Goal: Navigation & Orientation: Find specific page/section

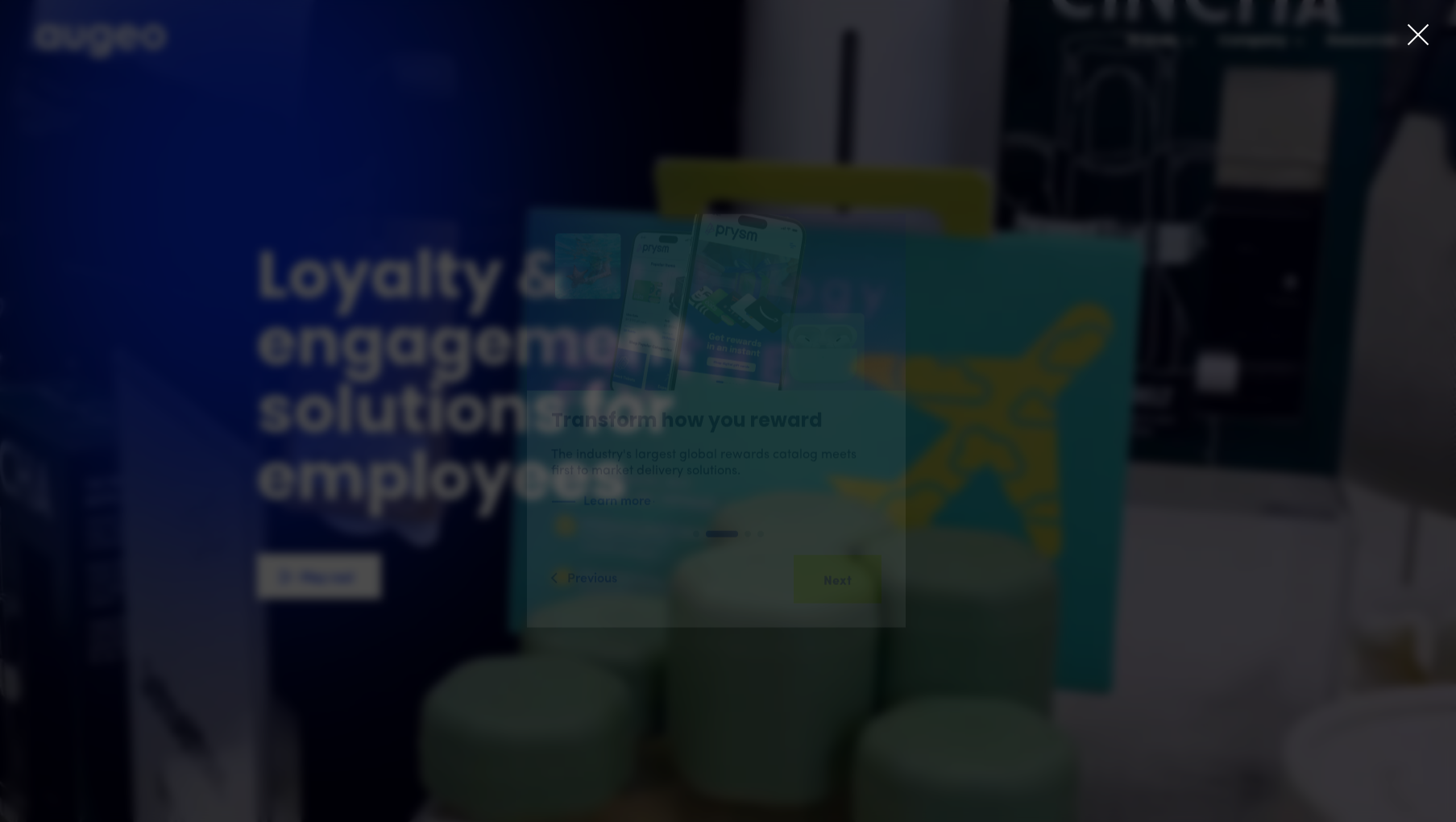
click at [1408, 20] on div at bounding box center [728, 411] width 1456 height 822
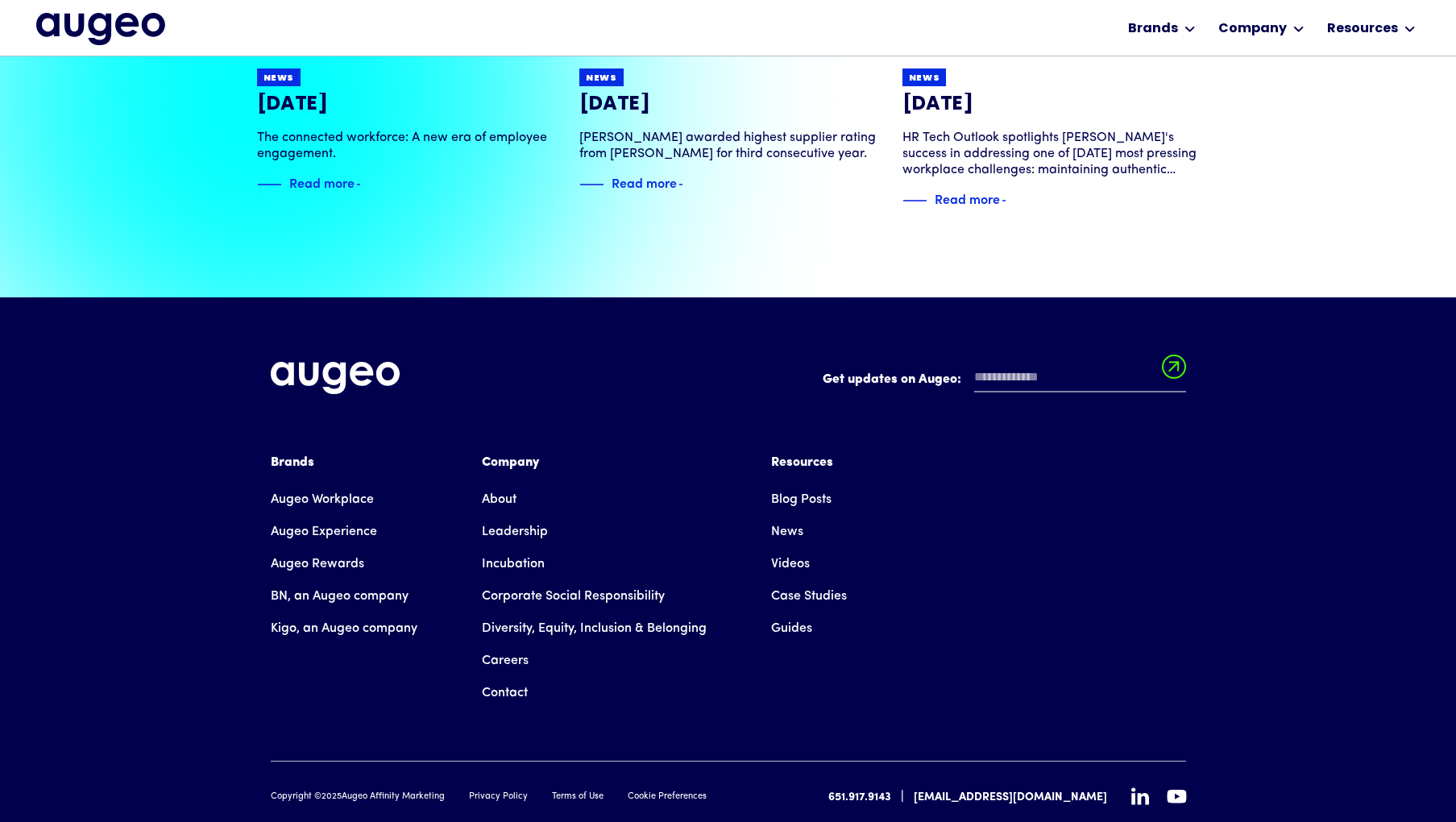
scroll to position [3824, 0]
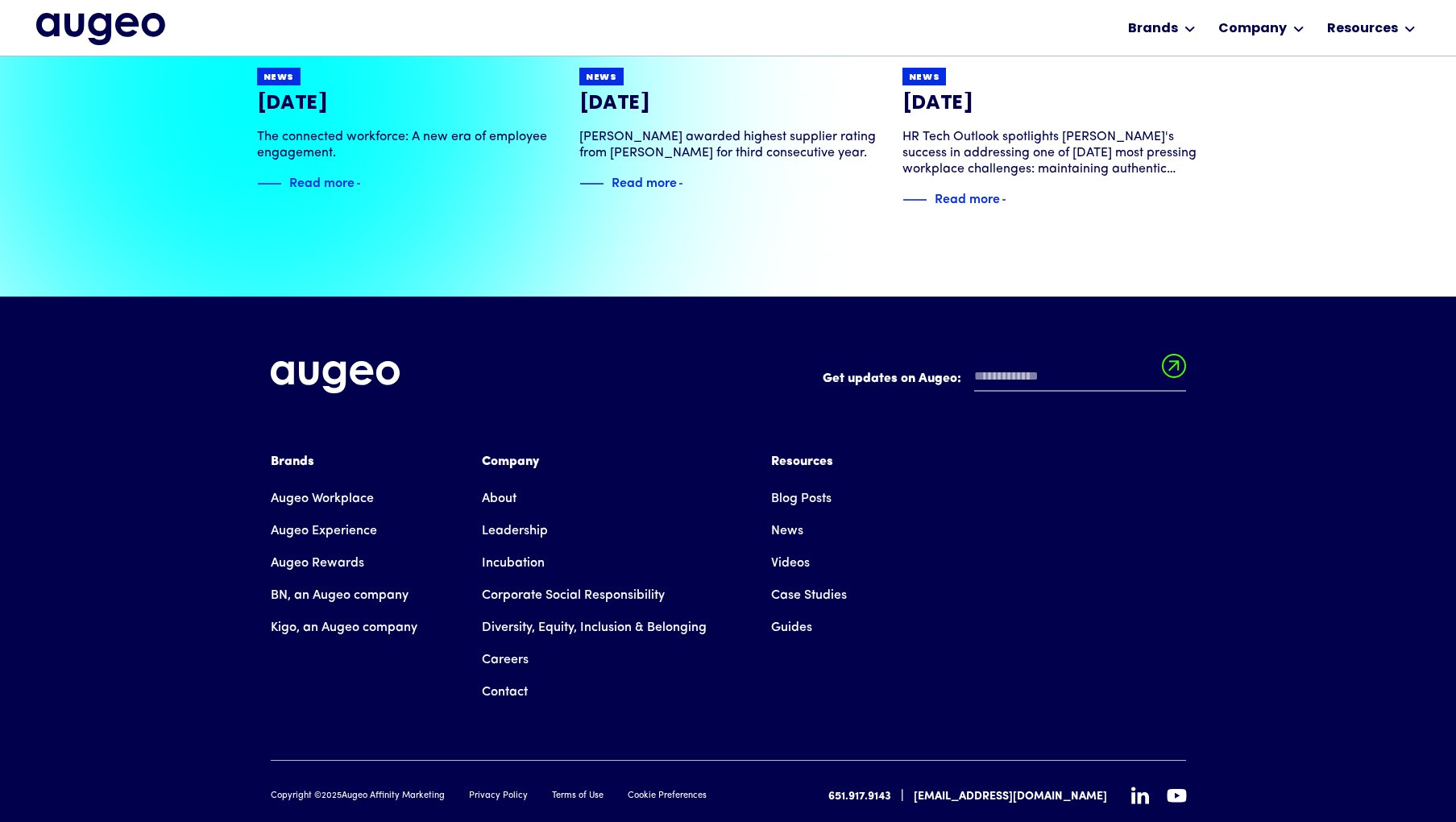
click at [1142, 787] on icon at bounding box center [1140, 795] width 18 height 18
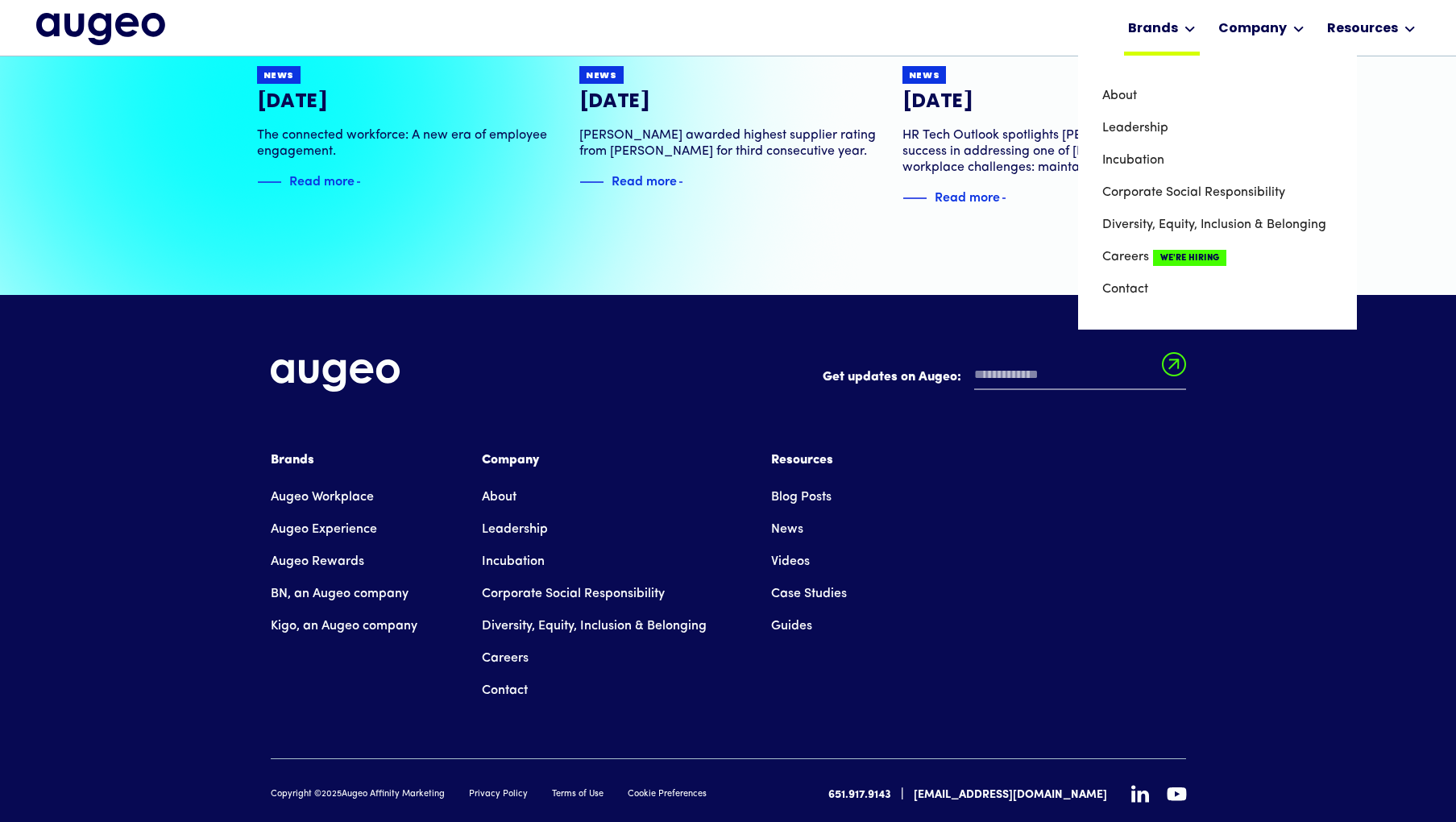
scroll to position [3827, 0]
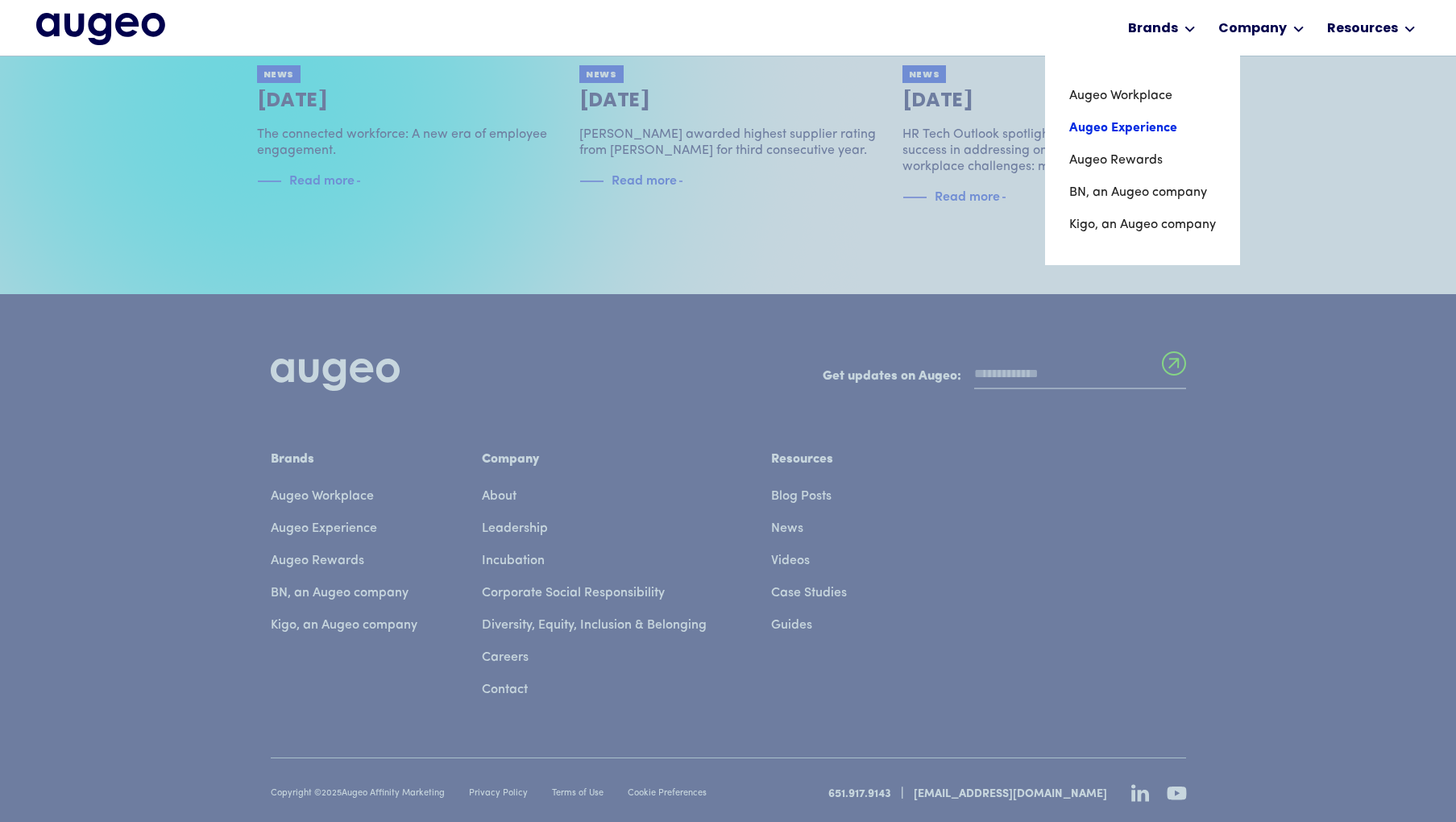
click at [1133, 131] on link "Augeo Experience" at bounding box center [1143, 128] width 147 height 33
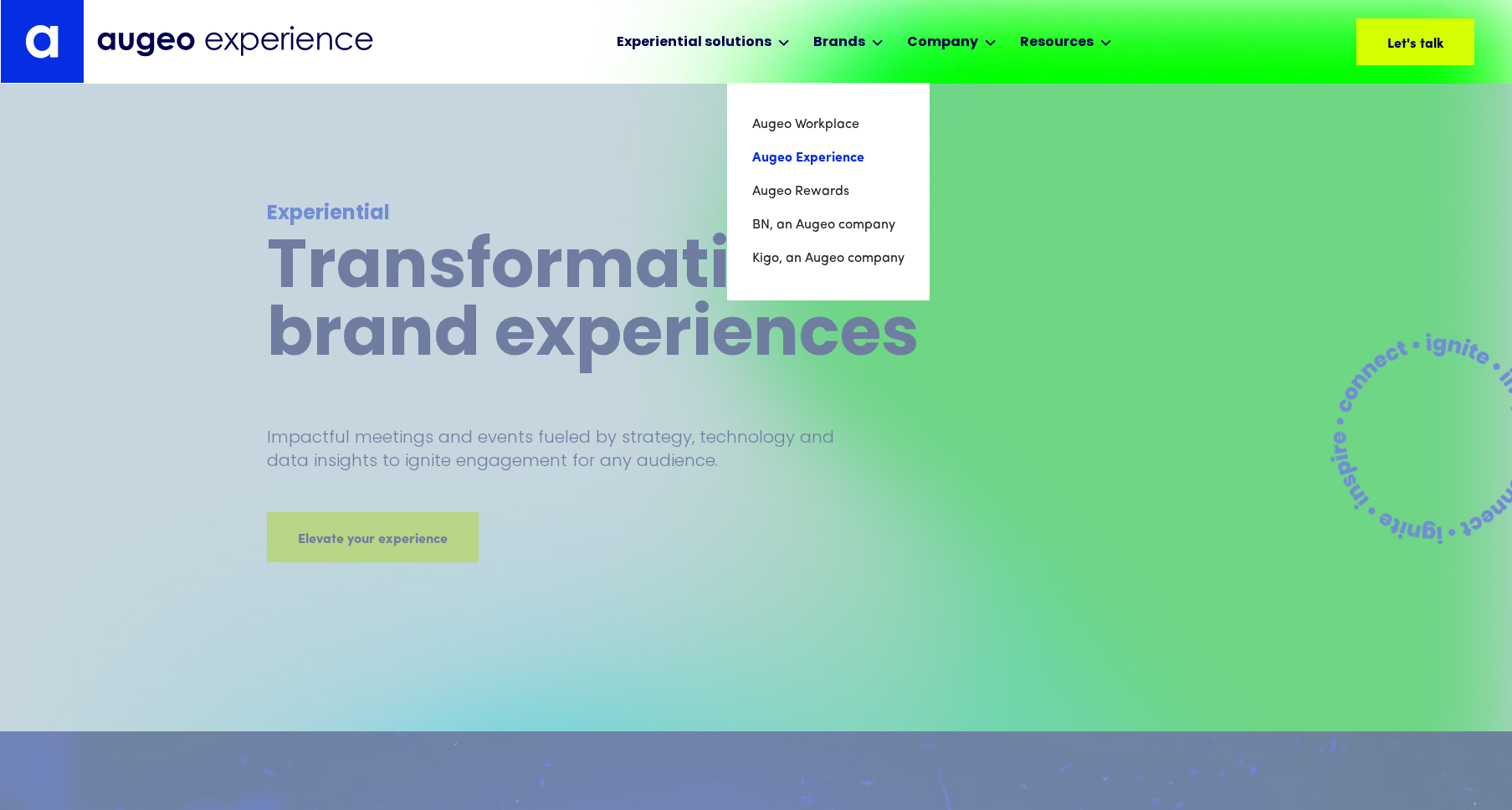
click at [786, 158] on link "Augeo Experience" at bounding box center [828, 158] width 152 height 34
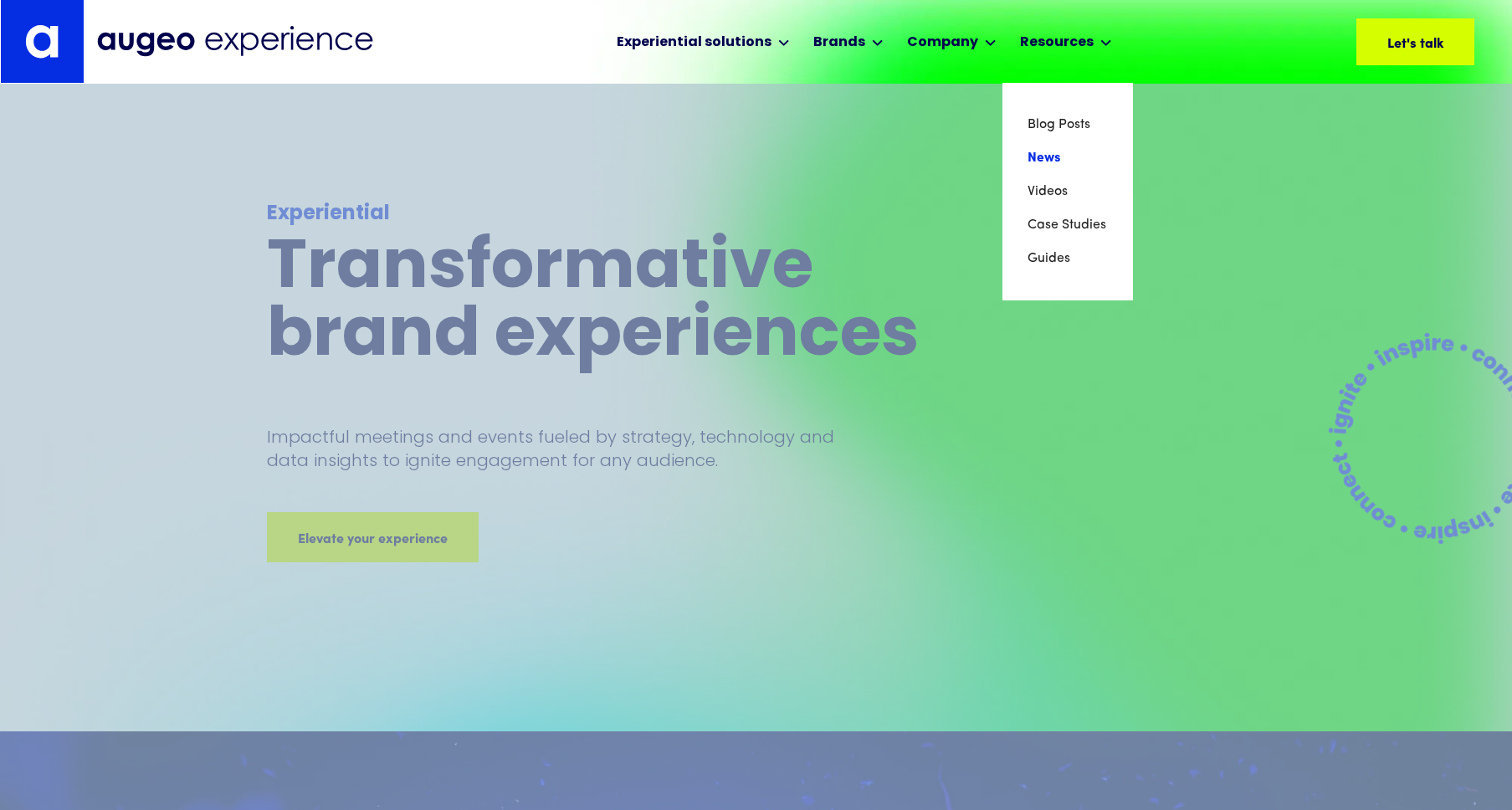
click at [1074, 165] on link "News" at bounding box center [1067, 158] width 80 height 34
